Goal: Task Accomplishment & Management: Use online tool/utility

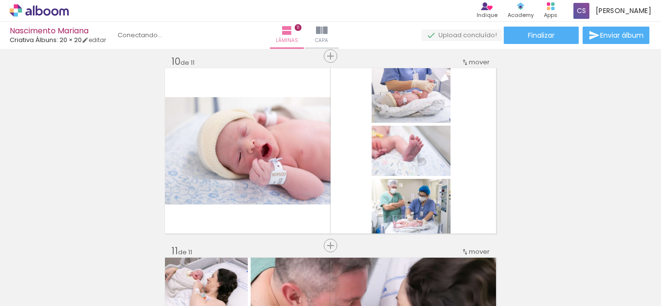
scroll to position [0, 2238]
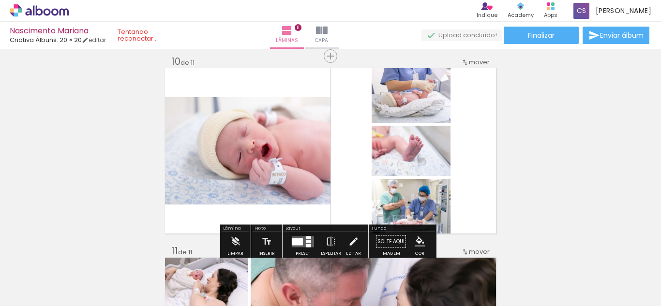
click at [351, 284] on div at bounding box center [350, 274] width 48 height 32
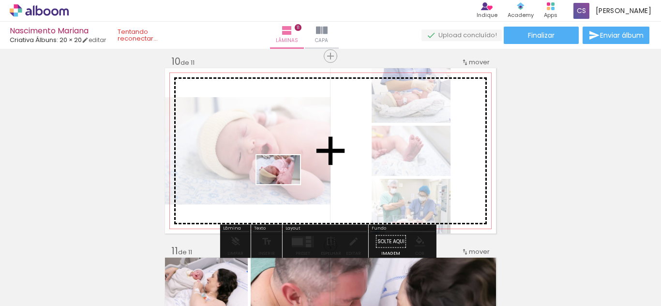
drag, startPoint x: 362, startPoint y: 284, endPoint x: 285, endPoint y: 184, distance: 125.9
click at [285, 184] on quentale-workspace at bounding box center [330, 153] width 661 height 306
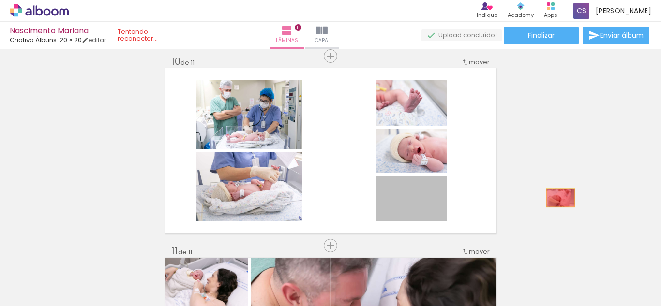
drag, startPoint x: 422, startPoint y: 215, endPoint x: 557, endPoint y: 198, distance: 135.5
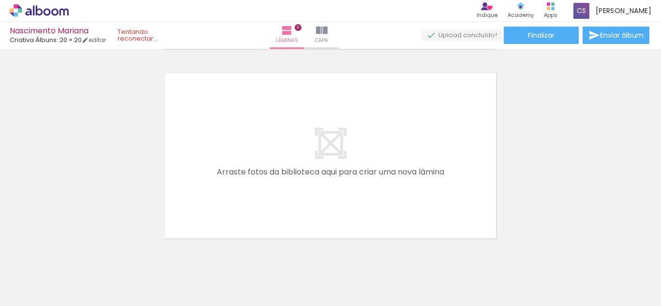
scroll to position [2102, 0]
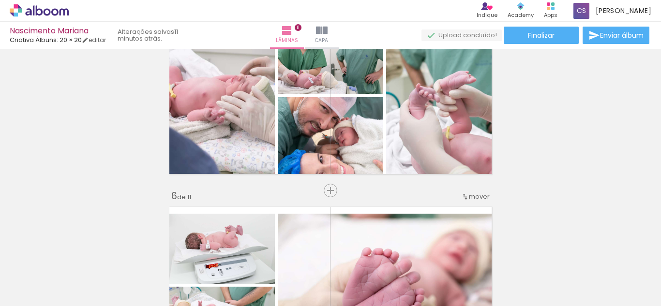
scroll to position [774, 0]
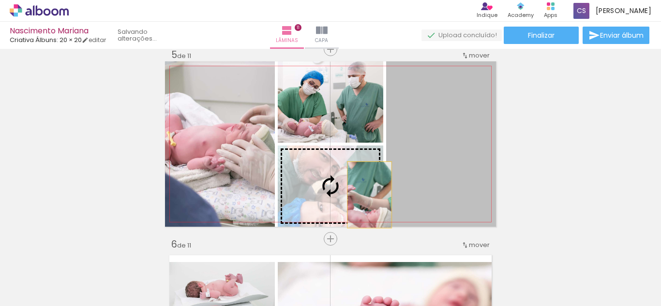
drag, startPoint x: 456, startPoint y: 166, endPoint x: 366, endPoint y: 195, distance: 94.5
click at [0, 0] on slot at bounding box center [0, 0] width 0 height 0
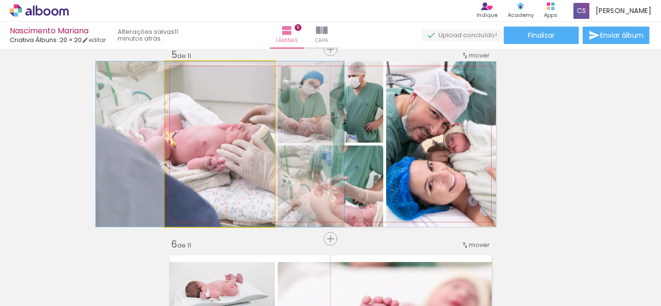
click at [218, 144] on quentale-photo at bounding box center [220, 143] width 110 height 165
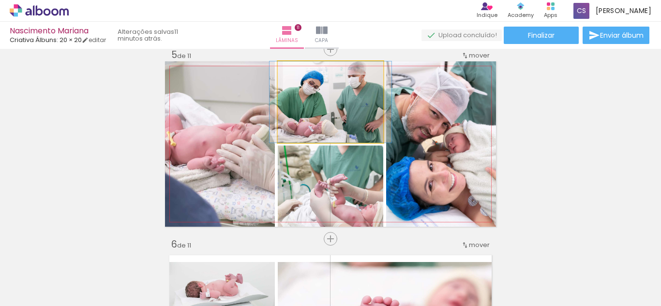
click at [323, 99] on quentale-photo at bounding box center [330, 101] width 105 height 81
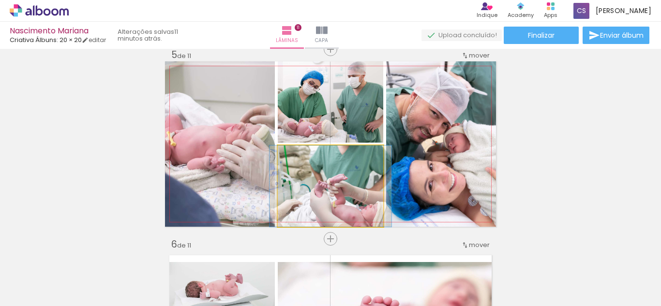
click at [319, 191] on quentale-photo at bounding box center [330, 186] width 105 height 81
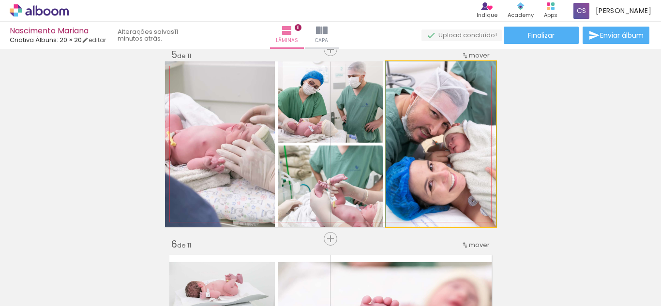
click at [442, 185] on quentale-photo at bounding box center [441, 143] width 110 height 165
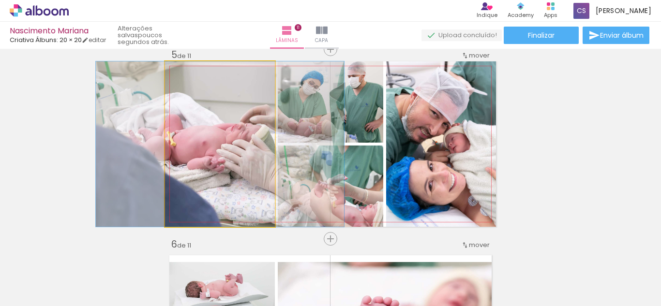
click at [218, 170] on quentale-photo at bounding box center [220, 143] width 110 height 165
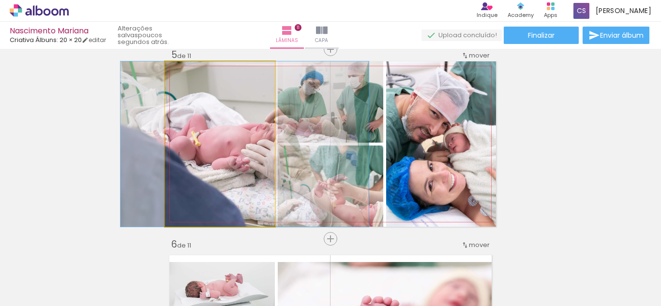
drag, startPoint x: 209, startPoint y: 189, endPoint x: 234, endPoint y: 190, distance: 24.7
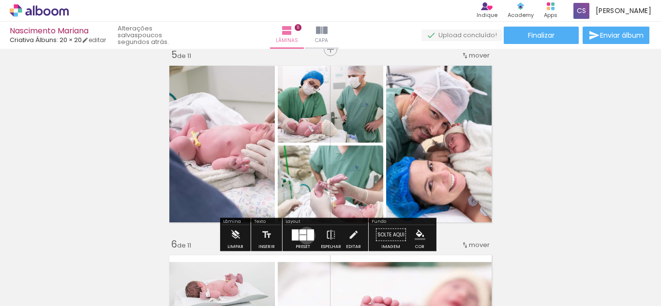
click at [304, 236] on quentale-layouter at bounding box center [303, 234] width 22 height 11
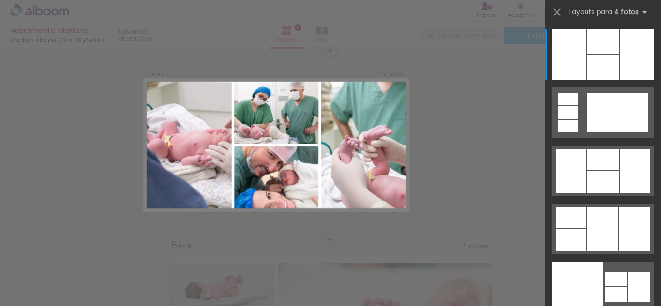
scroll to position [771, 0]
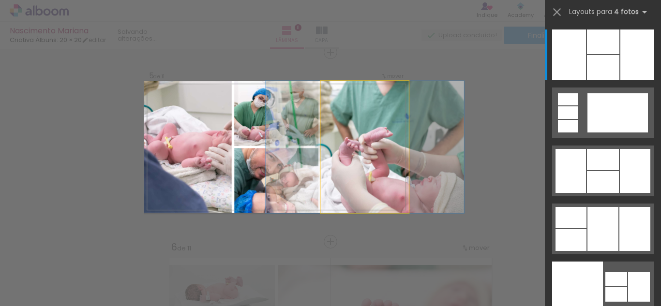
click at [321, 179] on quentale-photo at bounding box center [365, 147] width 88 height 133
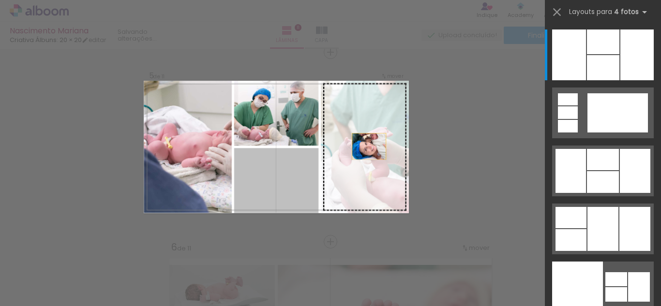
drag, startPoint x: 263, startPoint y: 183, endPoint x: 389, endPoint y: 138, distance: 133.6
click at [0, 0] on slot at bounding box center [0, 0] width 0 height 0
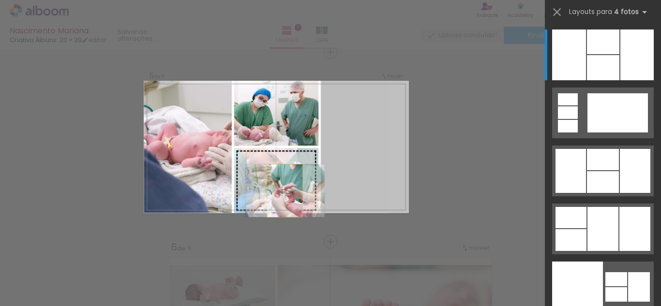
drag, startPoint x: 362, startPoint y: 162, endPoint x: 261, endPoint y: 202, distance: 108.6
click at [0, 0] on slot at bounding box center [0, 0] width 0 height 0
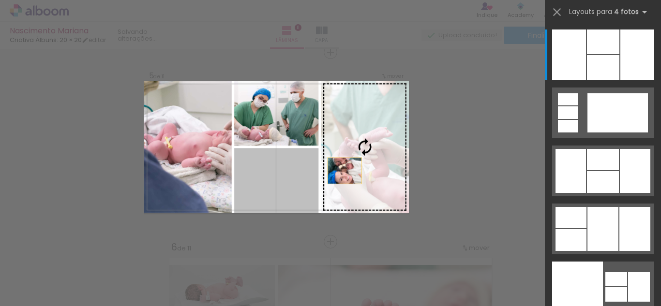
drag, startPoint x: 265, startPoint y: 197, endPoint x: 358, endPoint y: 168, distance: 97.6
click at [0, 0] on slot at bounding box center [0, 0] width 0 height 0
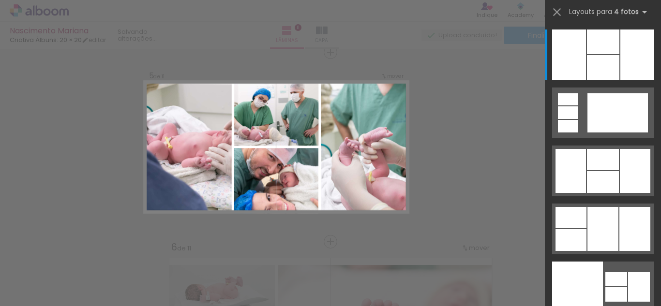
click at [0, 0] on div "Confirmar Cancelar" at bounding box center [0, 0] width 0 height 0
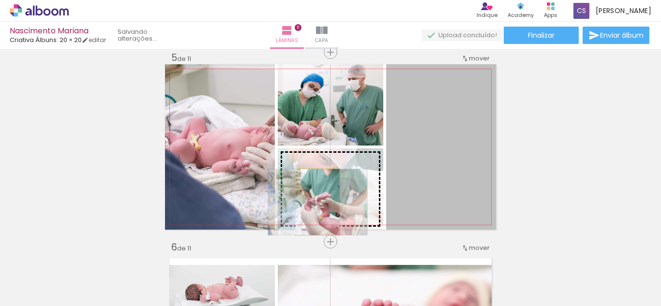
drag, startPoint x: 314, startPoint y: 202, endPoint x: 315, endPoint y: 197, distance: 4.9
click at [0, 0] on slot at bounding box center [0, 0] width 0 height 0
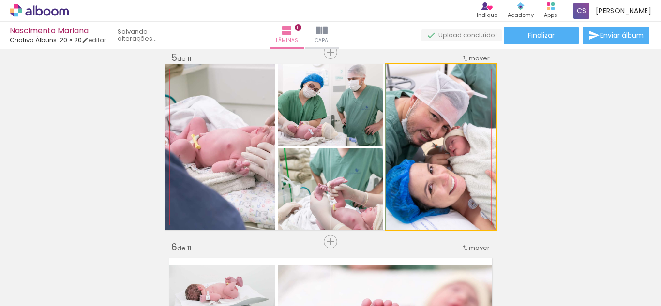
click at [433, 177] on quentale-photo at bounding box center [441, 146] width 110 height 165
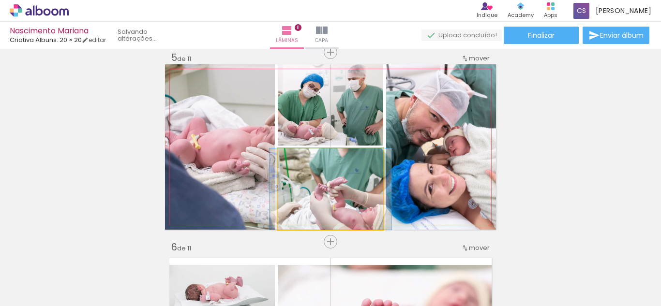
click at [339, 178] on quentale-photo at bounding box center [330, 188] width 105 height 81
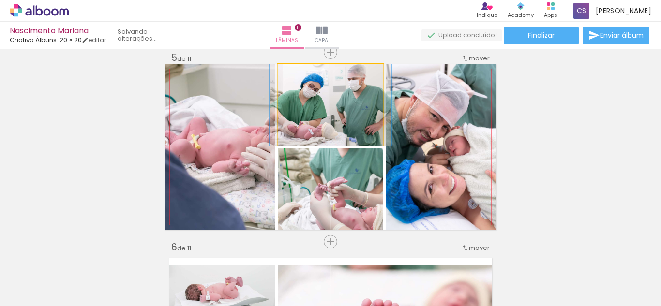
click at [338, 114] on quentale-photo at bounding box center [330, 104] width 105 height 81
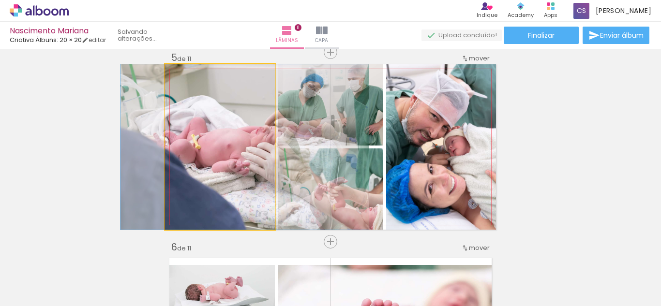
click at [256, 123] on quentale-photo at bounding box center [220, 146] width 110 height 165
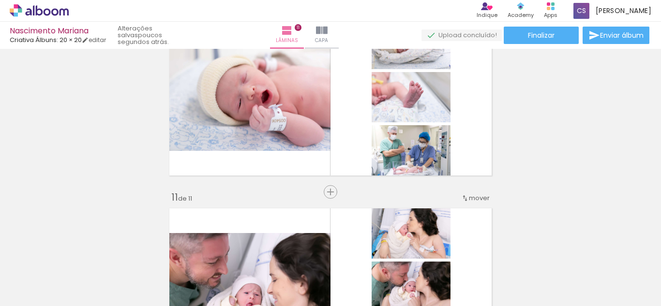
scroll to position [1818, 0]
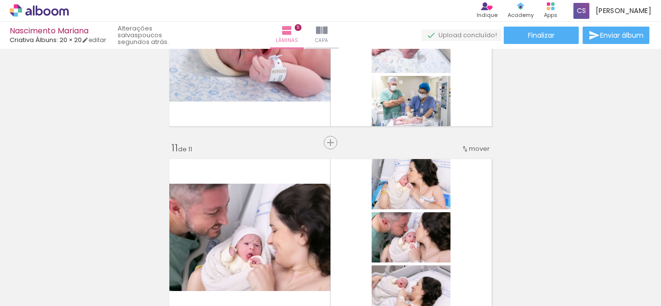
click at [359, 191] on quentale-layouter at bounding box center [330, 237] width 331 height 165
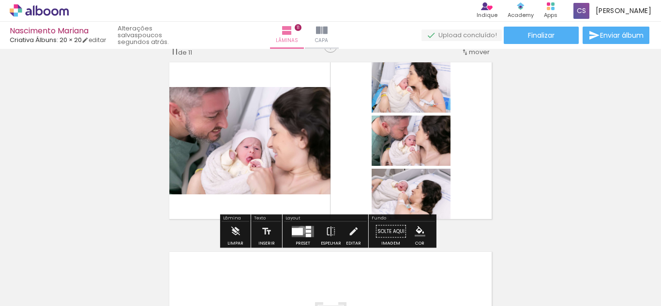
click at [299, 230] on div at bounding box center [297, 231] width 11 height 7
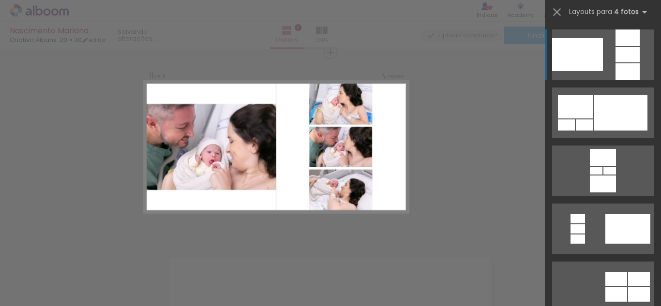
scroll to position [800, 0]
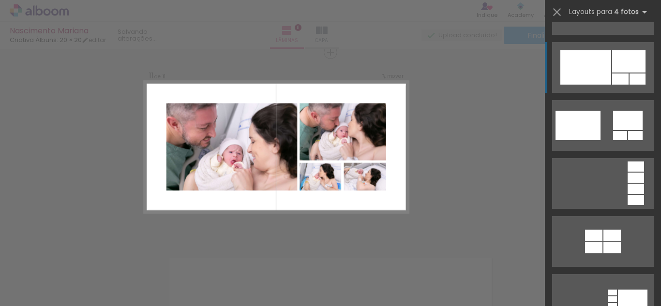
click at [629, 69] on div at bounding box center [628, 61] width 33 height 22
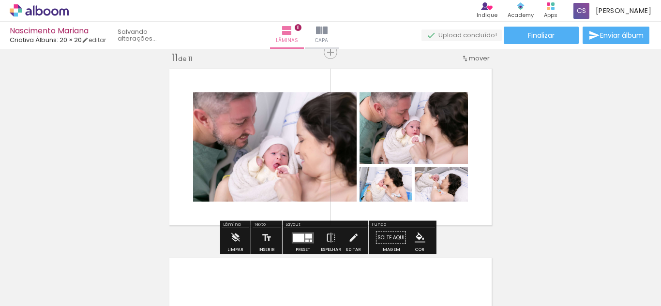
click at [298, 236] on div at bounding box center [298, 238] width 11 height 8
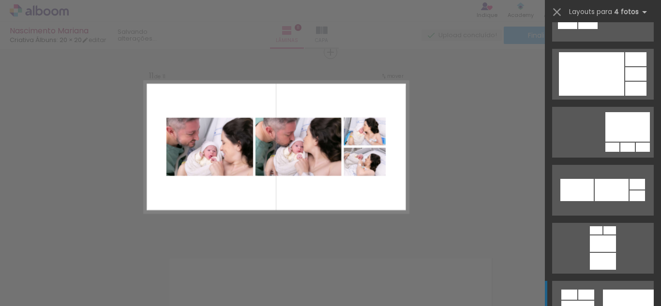
scroll to position [2263, 0]
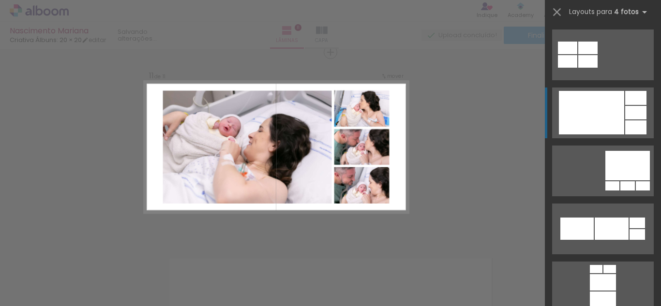
click at [579, 92] on div at bounding box center [591, 113] width 65 height 44
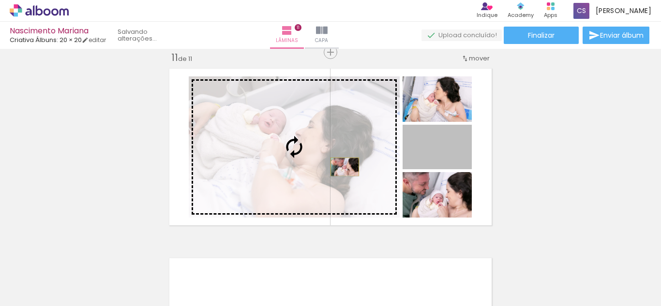
drag, startPoint x: 460, startPoint y: 158, endPoint x: 341, endPoint y: 167, distance: 119.3
click at [0, 0] on slot at bounding box center [0, 0] width 0 height 0
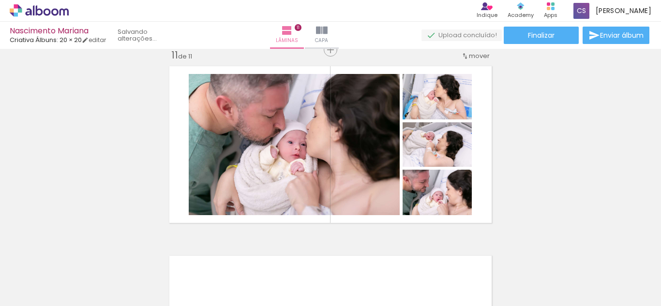
scroll to position [1908, 0]
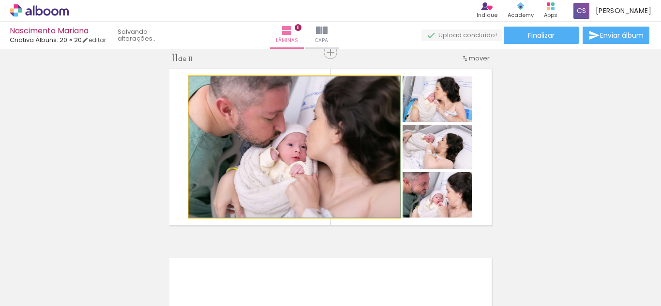
click at [382, 145] on quentale-photo at bounding box center [294, 146] width 211 height 141
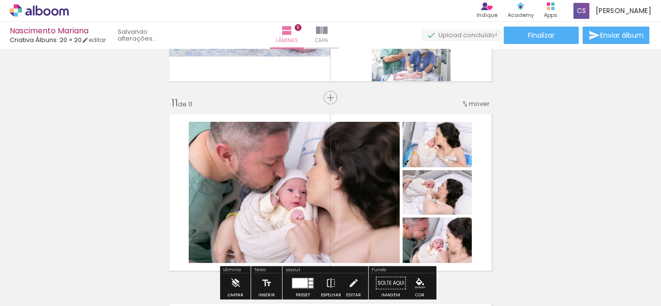
scroll to position [1874, 0]
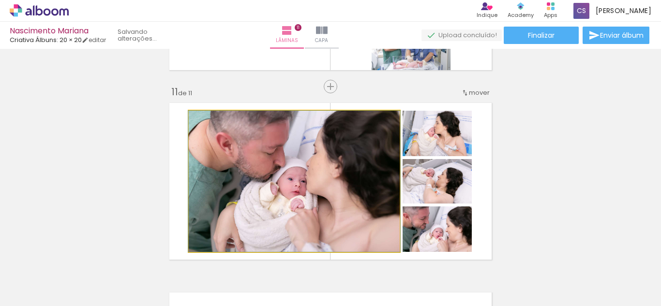
click at [283, 175] on quentale-photo at bounding box center [294, 181] width 211 height 141
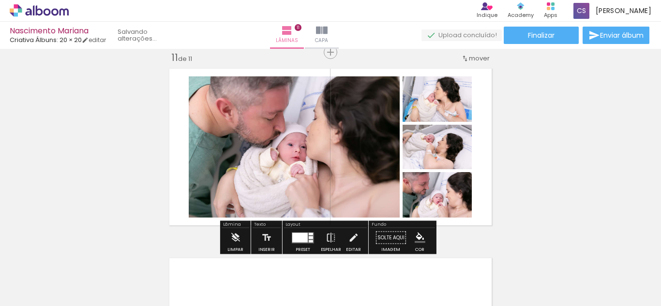
scroll to position [1971, 0]
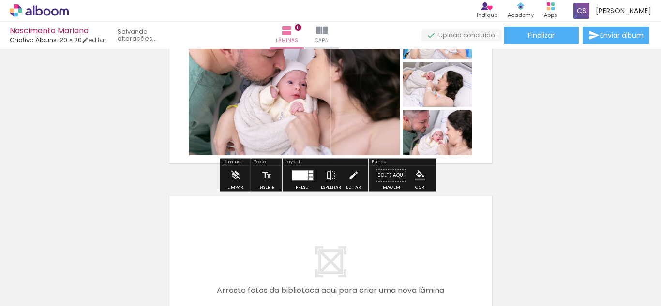
click at [306, 188] on div "Preset" at bounding box center [303, 187] width 15 height 4
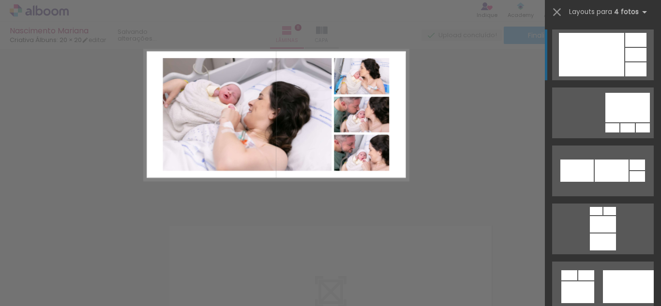
scroll to position [1908, 0]
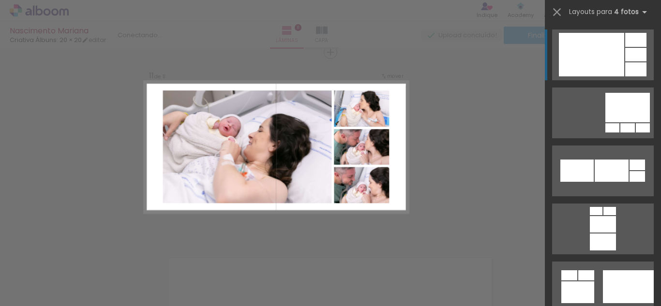
click at [0, 0] on div "Confirmar Cancelar" at bounding box center [0, 0] width 0 height 0
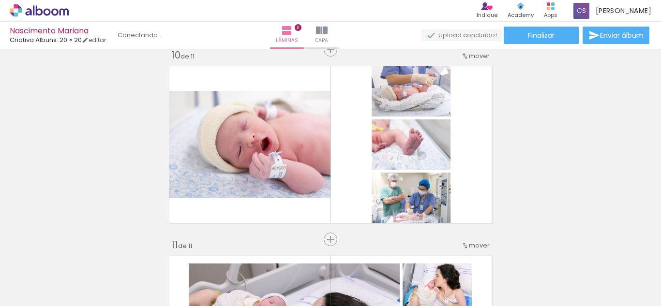
scroll to position [1715, 0]
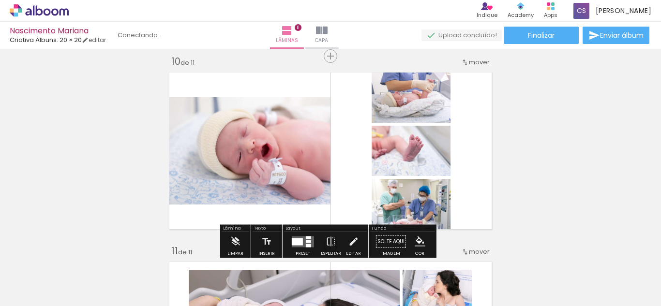
click at [426, 113] on quentale-photo at bounding box center [410, 95] width 79 height 55
drag, startPoint x: 486, startPoint y: 163, endPoint x: 492, endPoint y: 155, distance: 10.0
click at [486, 162] on quentale-layouter at bounding box center [330, 150] width 331 height 165
click at [305, 236] on div at bounding box center [303, 241] width 26 height 19
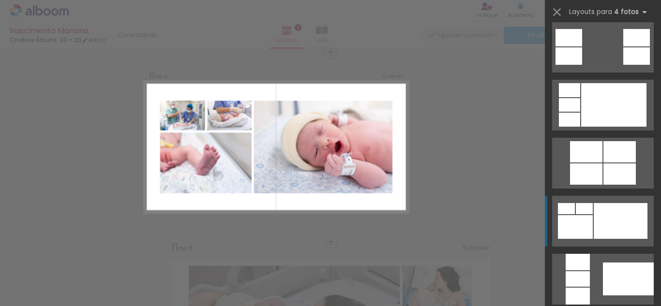
scroll to position [484, 0]
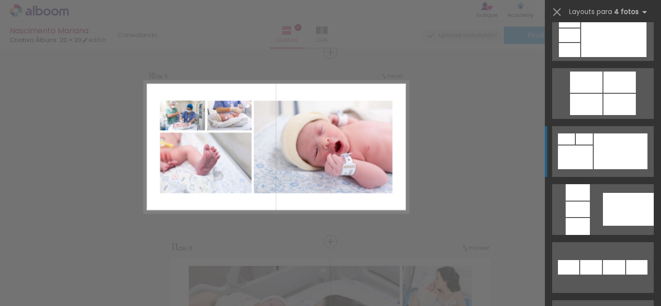
click at [612, 132] on quentale-layouter at bounding box center [603, 151] width 102 height 51
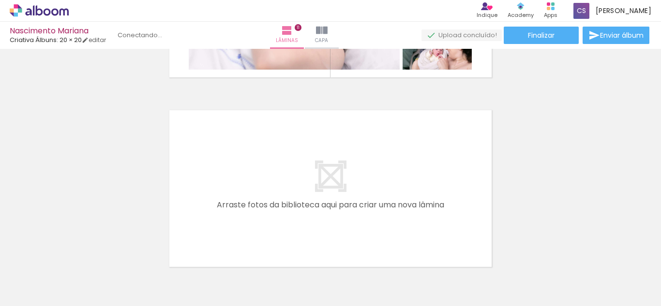
scroll to position [2057, 0]
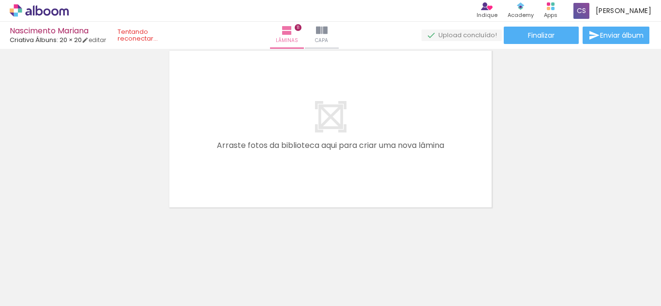
scroll to position [0, 19]
click at [45, 291] on span "Adicionar Fotos" at bounding box center [34, 293] width 29 height 11
click at [0, 0] on input "file" at bounding box center [0, 0] width 0 height 0
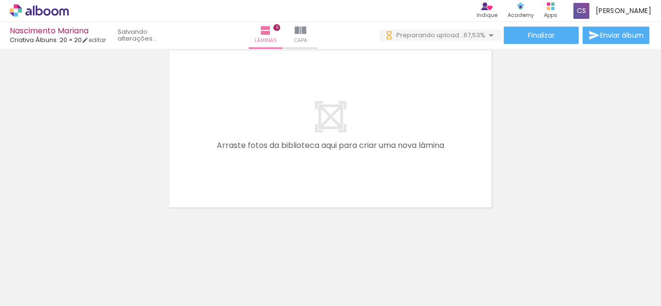
scroll to position [0, 3593]
click at [94, 275] on div at bounding box center [80, 273] width 48 height 27
click at [302, 30] on iron-icon at bounding box center [301, 31] width 12 height 12
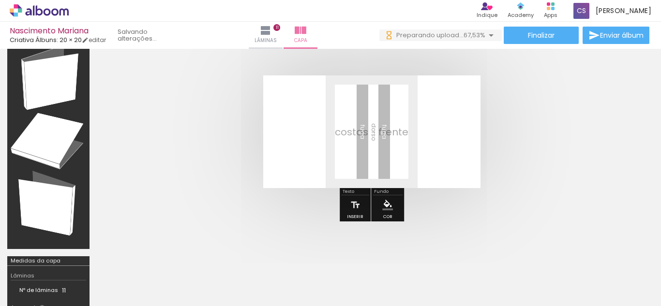
scroll to position [48, 0]
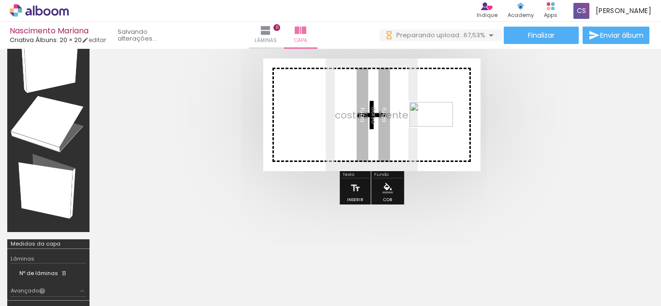
drag, startPoint x: 93, startPoint y: 273, endPoint x: 438, endPoint y: 131, distance: 372.8
click at [438, 131] on quentale-workspace at bounding box center [330, 153] width 661 height 306
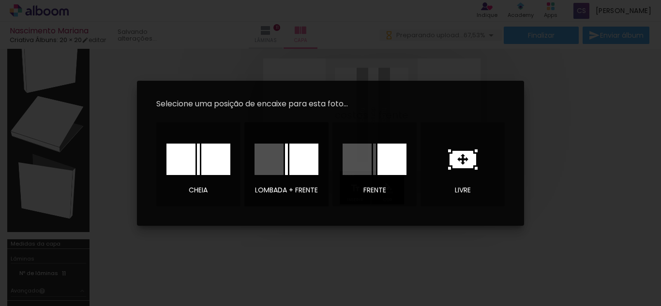
click at [290, 167] on div at bounding box center [303, 159] width 29 height 31
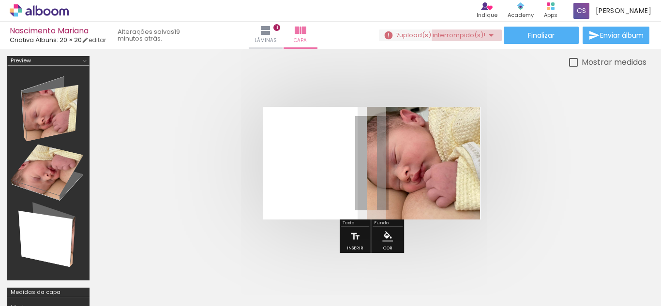
click at [468, 36] on span "upload(s) interrompido(s)!" at bounding box center [442, 34] width 86 height 9
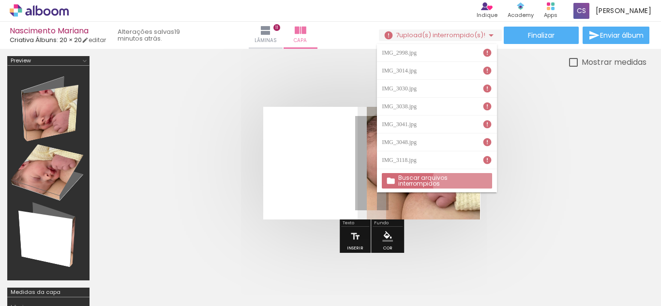
click at [0, 0] on slot "Buscar arquivos interrompidos" at bounding box center [0, 0] width 0 height 0
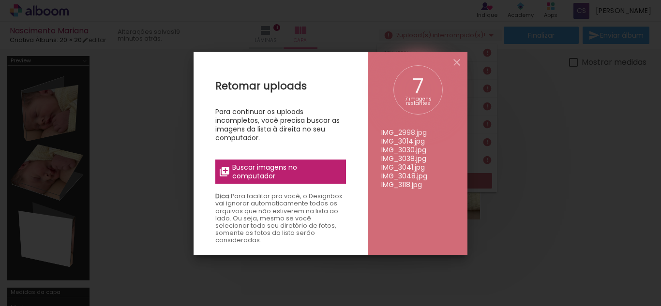
click at [310, 177] on span "Buscar imagens no computador" at bounding box center [286, 171] width 108 height 17
click at [0, 0] on input "file" at bounding box center [0, 0] width 0 height 0
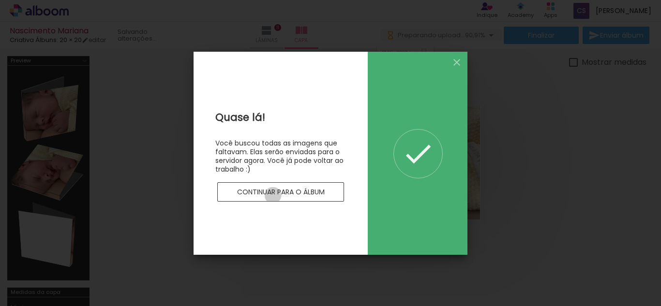
click at [0, 0] on slot "Continuar para o álbum" at bounding box center [0, 0] width 0 height 0
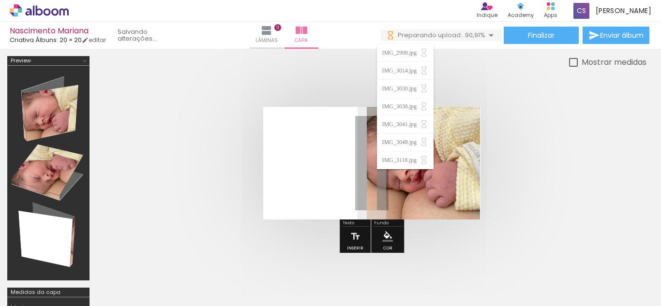
click at [519, 162] on quentale-cover at bounding box center [371, 163] width 472 height 113
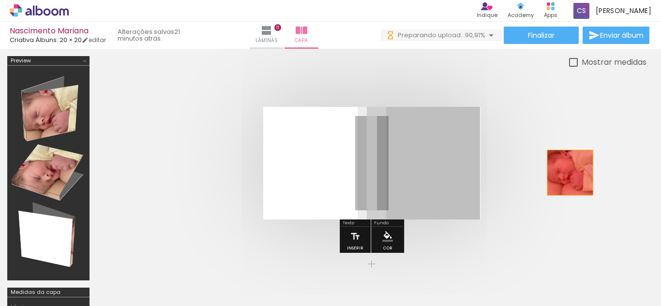
drag, startPoint x: 433, startPoint y: 179, endPoint x: 570, endPoint y: 173, distance: 136.6
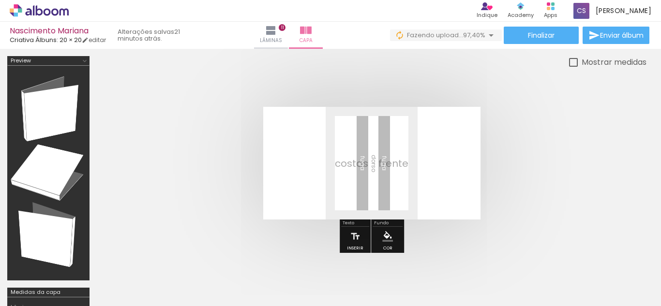
scroll to position [0, 3593]
click at [199, 285] on div at bounding box center [187, 274] width 27 height 48
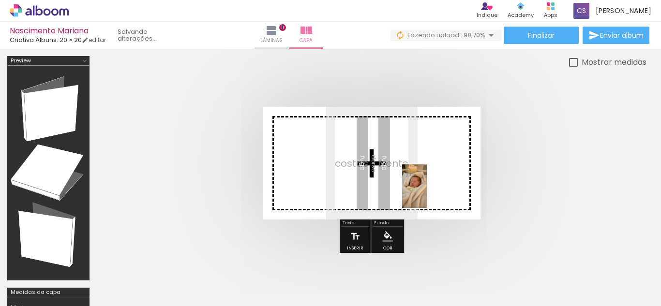
drag, startPoint x: 195, startPoint y: 274, endPoint x: 432, endPoint y: 192, distance: 251.3
click at [432, 192] on quentale-workspace at bounding box center [330, 153] width 661 height 306
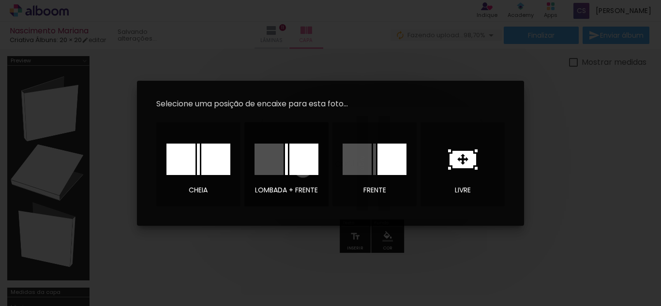
click at [303, 168] on div at bounding box center [303, 159] width 29 height 31
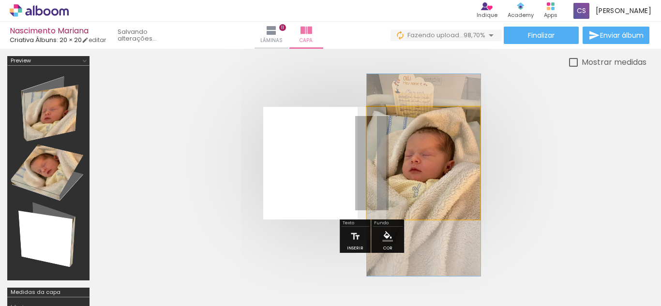
drag, startPoint x: 441, startPoint y: 190, endPoint x: 445, endPoint y: 202, distance: 12.9
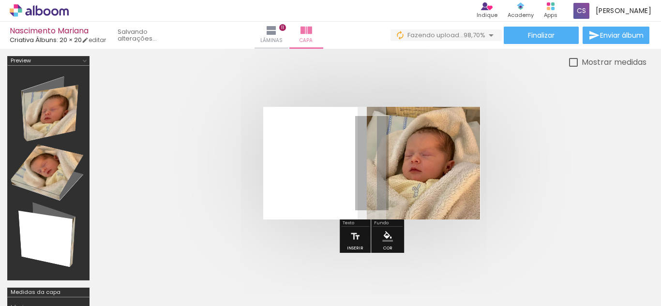
click at [572, 171] on quentale-cover at bounding box center [371, 163] width 472 height 113
click at [532, 166] on quentale-cover at bounding box center [371, 163] width 472 height 113
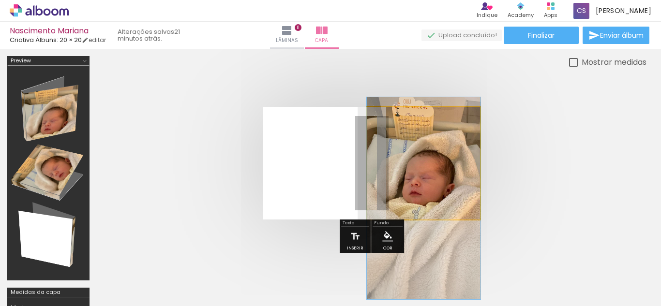
drag, startPoint x: 443, startPoint y: 180, endPoint x: 457, endPoint y: 203, distance: 26.9
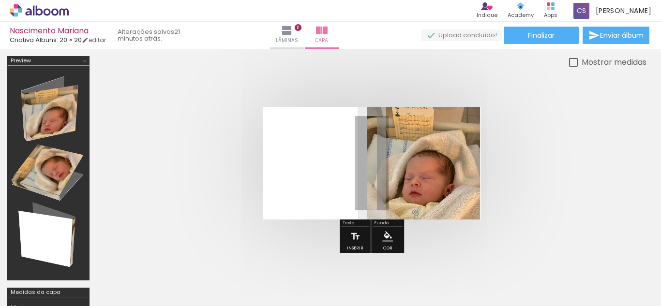
click at [503, 181] on quentale-cover at bounding box center [371, 163] width 472 height 113
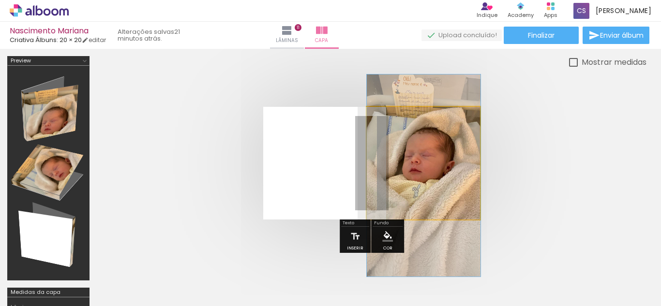
drag, startPoint x: 446, startPoint y: 197, endPoint x: 457, endPoint y: 175, distance: 25.1
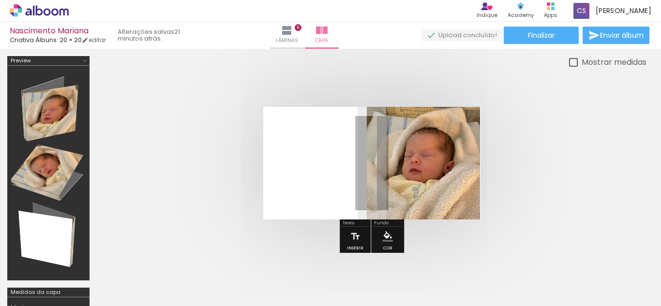
click at [143, 286] on div at bounding box center [133, 274] width 27 height 48
drag, startPoint x: 306, startPoint y: 39, endPoint x: 602, endPoint y: 149, distance: 315.6
click at [298, 39] on span "Lâminas" at bounding box center [287, 40] width 22 height 9
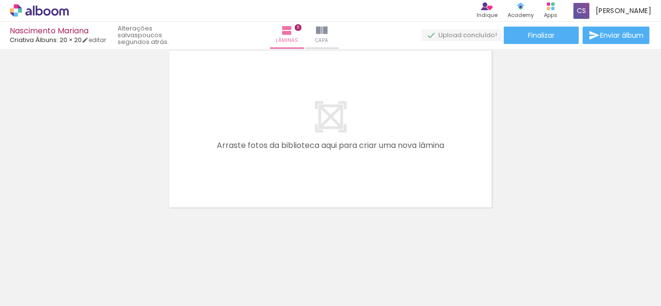
scroll to position [0, 2632]
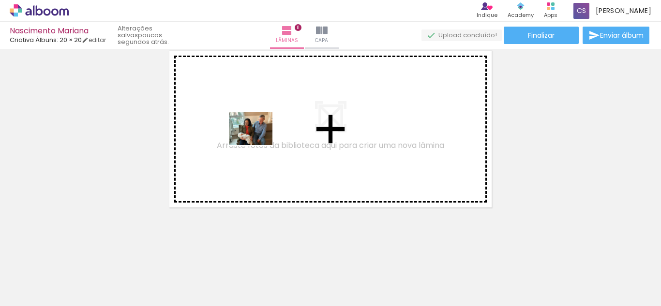
drag, startPoint x: 283, startPoint y: 278, endPoint x: 258, endPoint y: 141, distance: 138.7
click at [258, 141] on quentale-workspace at bounding box center [330, 153] width 661 height 306
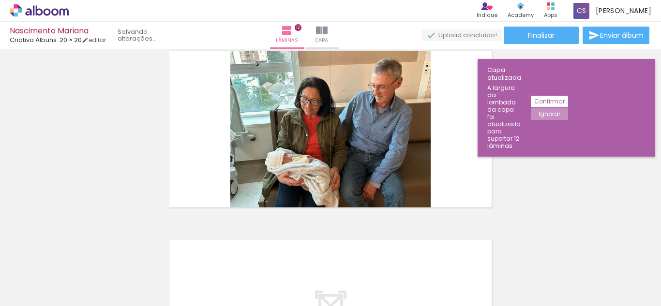
scroll to position [2098, 0]
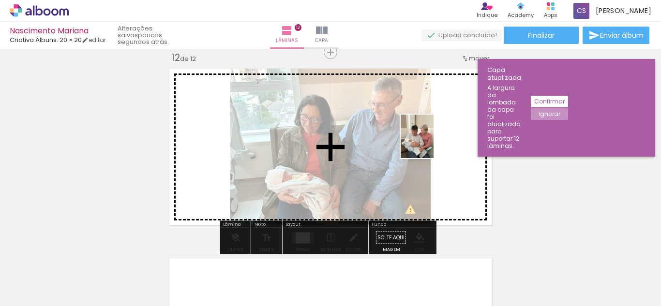
drag, startPoint x: 500, startPoint y: 281, endPoint x: 429, endPoint y: 143, distance: 154.2
click at [429, 143] on quentale-workspace at bounding box center [330, 153] width 661 height 306
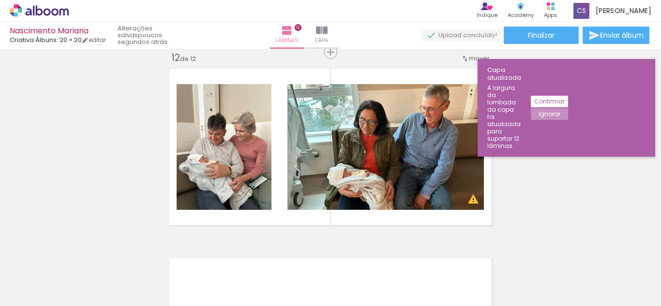
scroll to position [0, 2933]
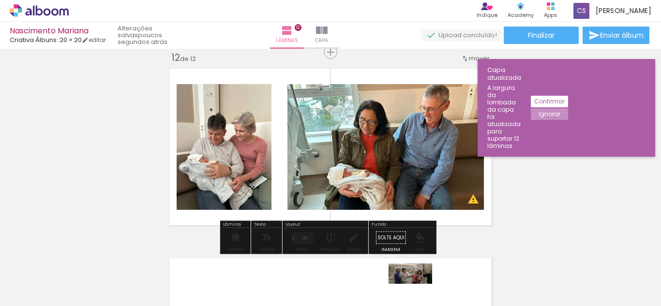
drag, startPoint x: 418, startPoint y: 281, endPoint x: 417, endPoint y: 293, distance: 11.2
click at [417, 293] on quentale-thumb at bounding box center [414, 274] width 54 height 56
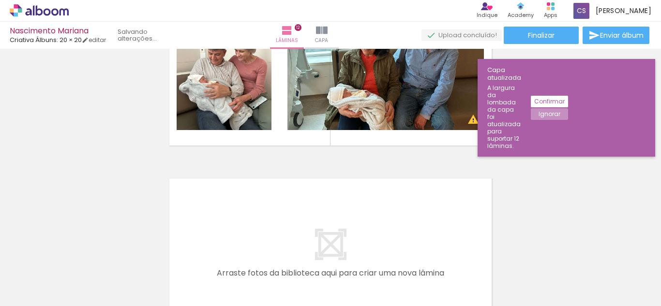
scroll to position [2195, 0]
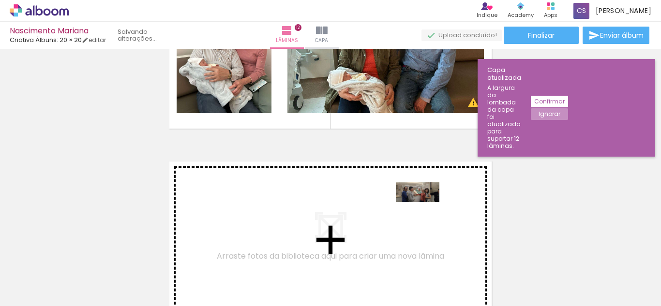
drag, startPoint x: 427, startPoint y: 286, endPoint x: 424, endPoint y: 205, distance: 80.8
click at [424, 205] on quentale-workspace at bounding box center [330, 153] width 661 height 306
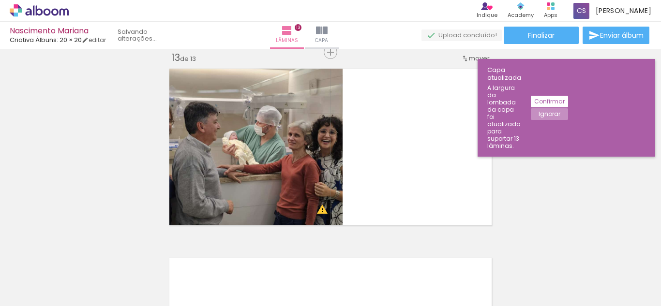
scroll to position [0, 3575]
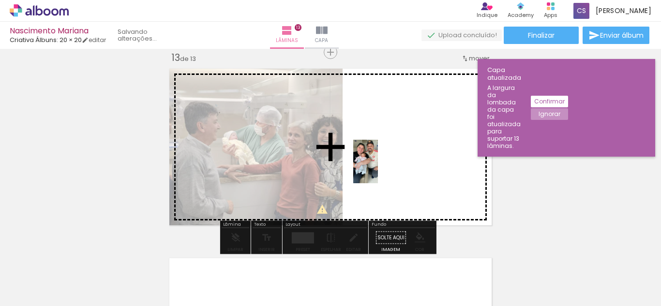
drag, startPoint x: 371, startPoint y: 279, endPoint x: 382, endPoint y: 168, distance: 111.3
click at [382, 168] on quentale-workspace at bounding box center [330, 153] width 661 height 306
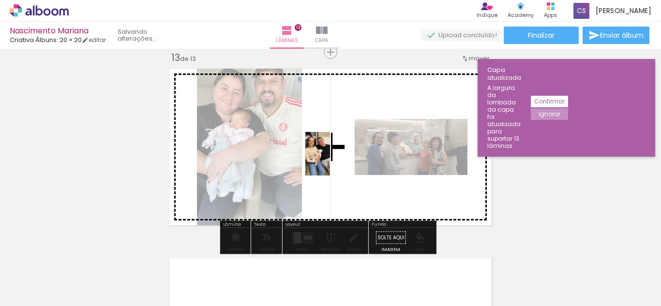
drag, startPoint x: 428, startPoint y: 277, endPoint x: 334, endPoint y: 161, distance: 149.0
click at [334, 161] on quentale-workspace at bounding box center [330, 153] width 661 height 306
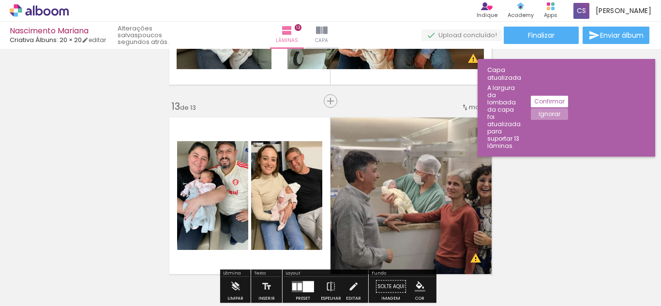
scroll to position [2239, 0]
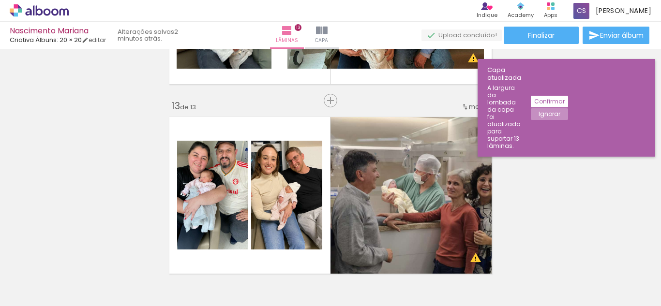
scroll to position [0, 3575]
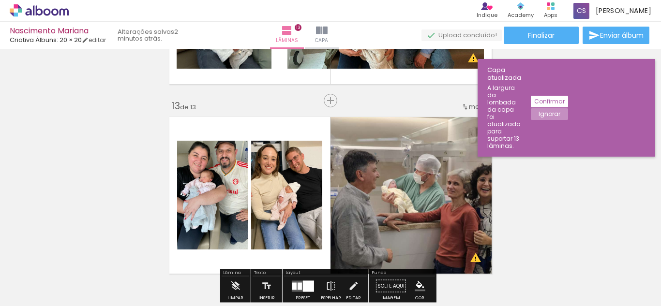
click at [38, 292] on span "Adicionar Fotos" at bounding box center [34, 293] width 29 height 11
click at [0, 0] on input "file" at bounding box center [0, 0] width 0 height 0
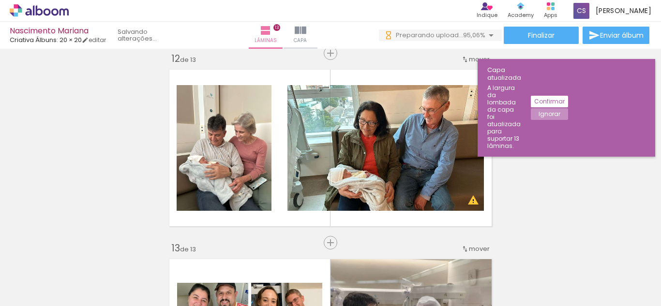
scroll to position [2094, 0]
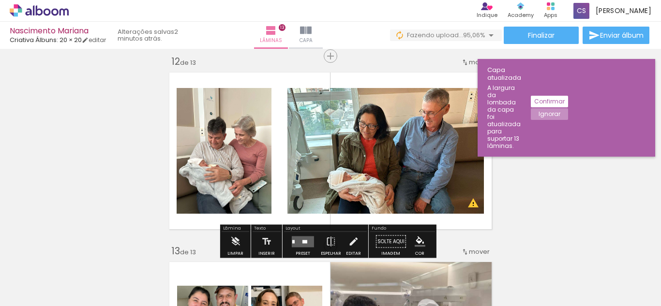
click at [379, 174] on quentale-photo at bounding box center [385, 151] width 196 height 126
drag, startPoint x: 379, startPoint y: 174, endPoint x: 545, endPoint y: 166, distance: 166.5
click at [308, 237] on quentale-layouter at bounding box center [303, 241] width 22 height 11
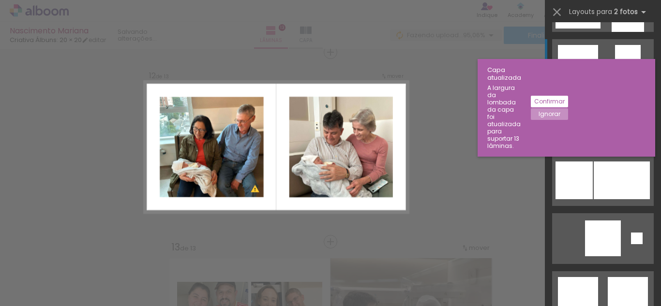
scroll to position [1064, 0]
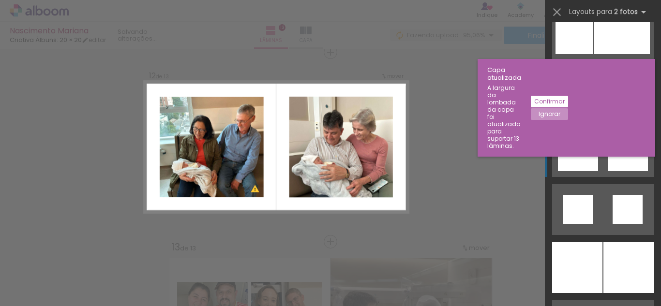
click at [593, 159] on div at bounding box center [578, 151] width 40 height 39
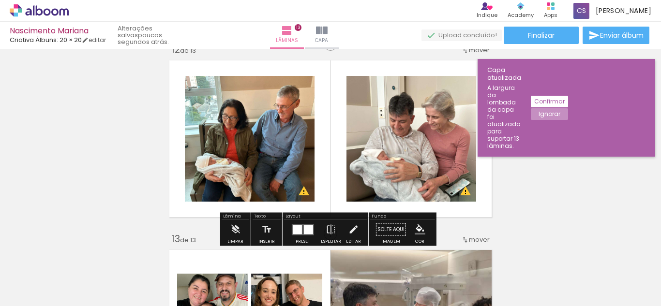
scroll to position [2098, 0]
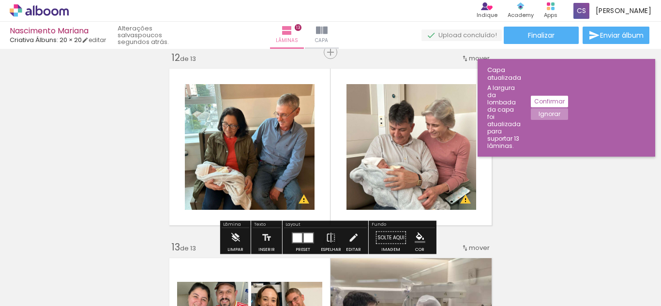
click at [314, 234] on paper-button "Preset" at bounding box center [302, 240] width 31 height 25
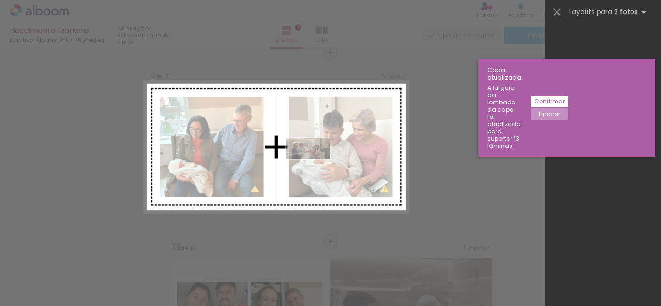
scroll to position [1161, 0]
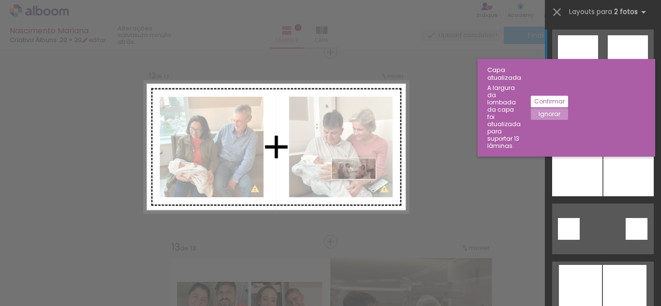
drag, startPoint x: 302, startPoint y: 280, endPoint x: 361, endPoint y: 189, distance: 108.4
click at [361, 189] on quentale-workspace at bounding box center [330, 153] width 661 height 306
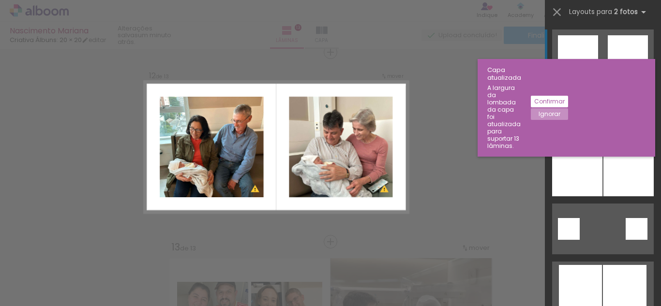
click at [0, 0] on slot "Confirmar" at bounding box center [0, 0] width 0 height 0
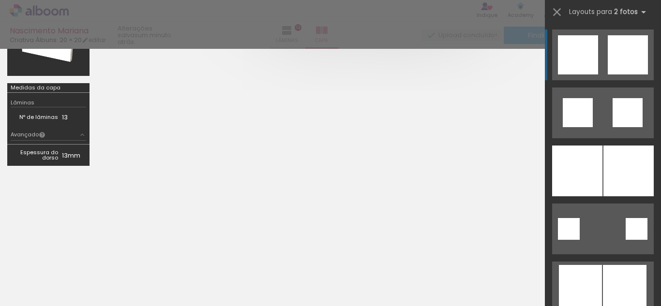
scroll to position [205, 0]
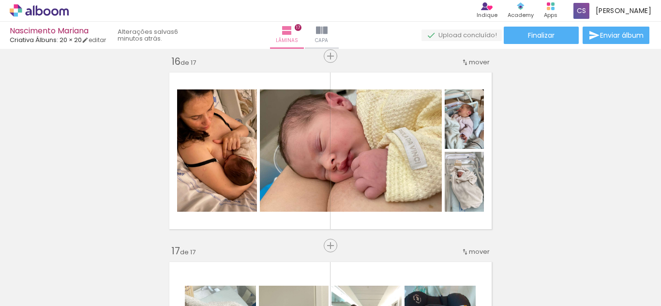
scroll to position [0, 3809]
